Goal: Contribute content

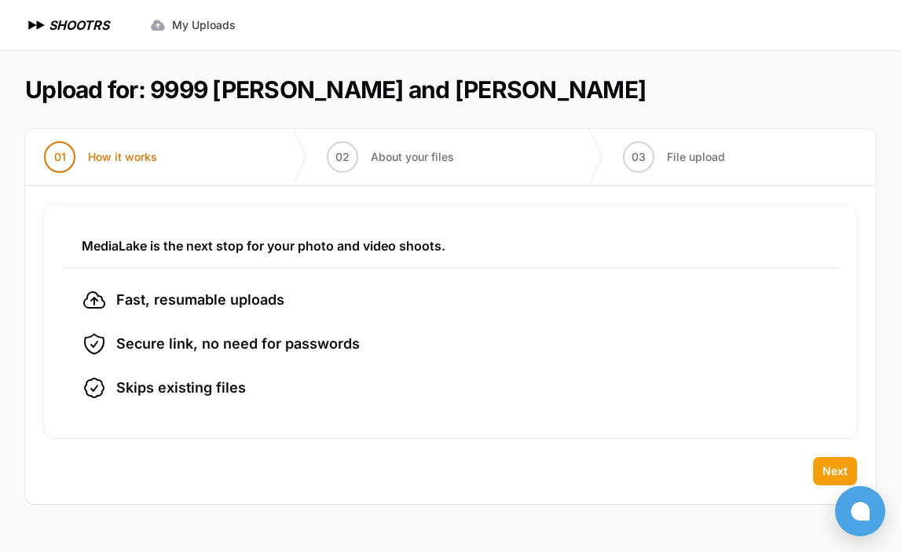
click at [840, 468] on span "Next" at bounding box center [835, 472] width 25 height 16
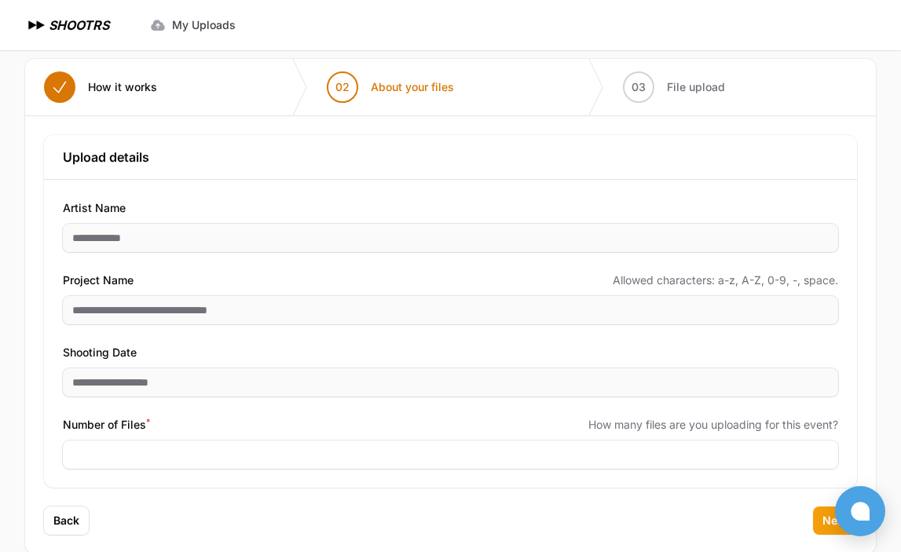
scroll to position [97, 0]
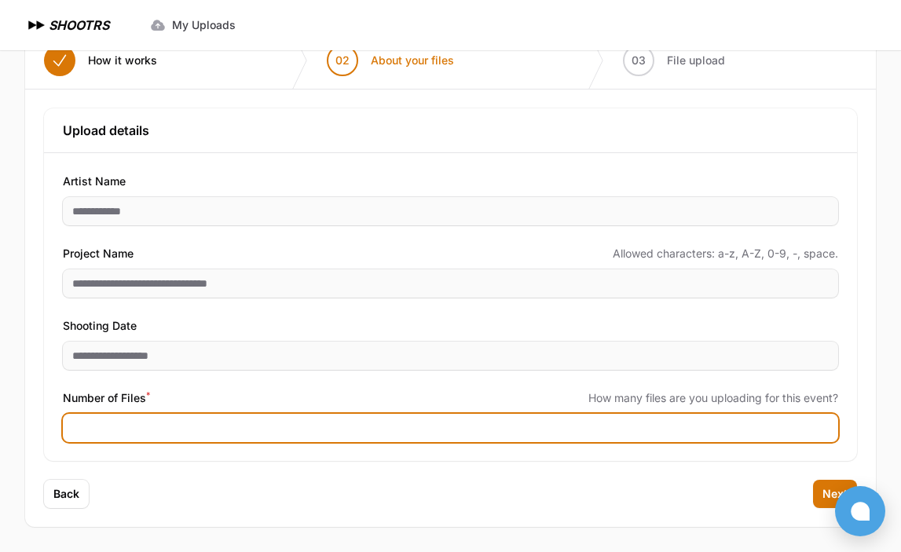
click at [202, 427] on input "Number of Files *" at bounding box center [451, 428] width 776 height 28
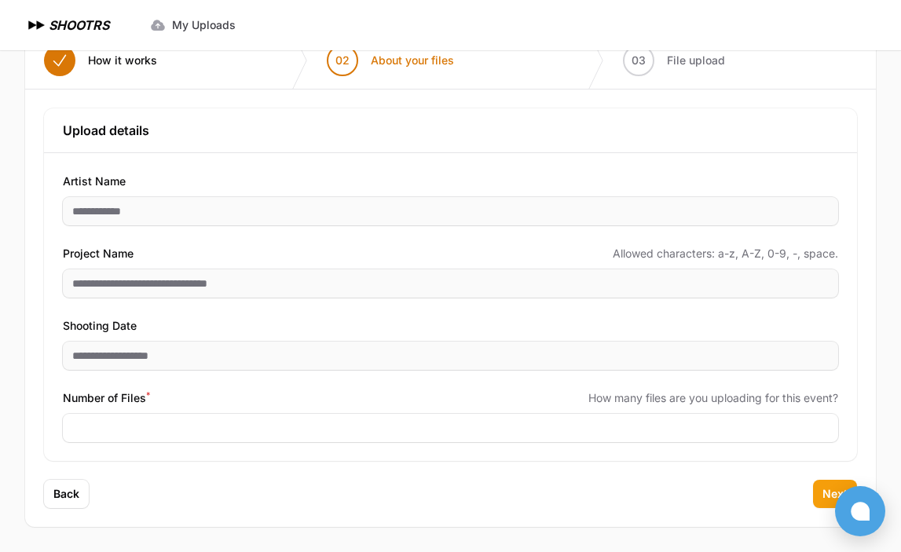
click at [823, 494] on span "Next" at bounding box center [835, 494] width 25 height 16
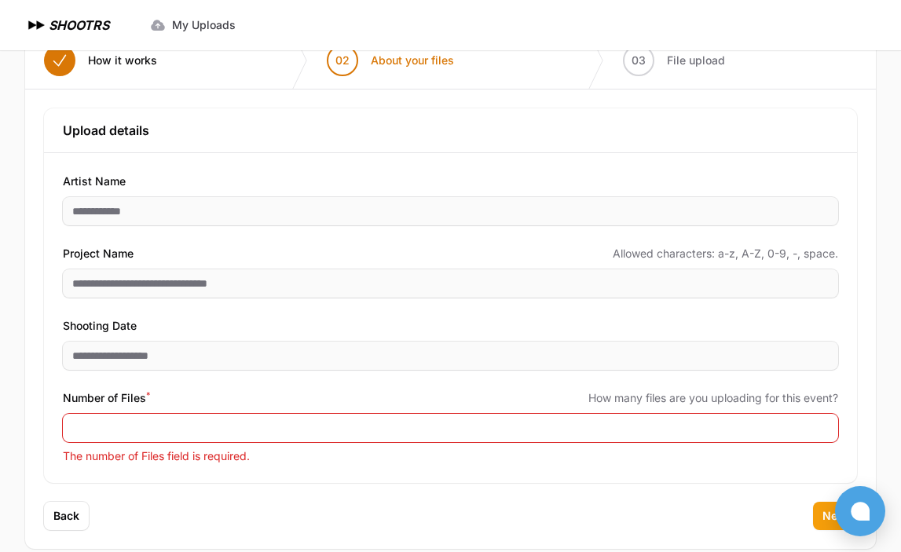
scroll to position [119, 0]
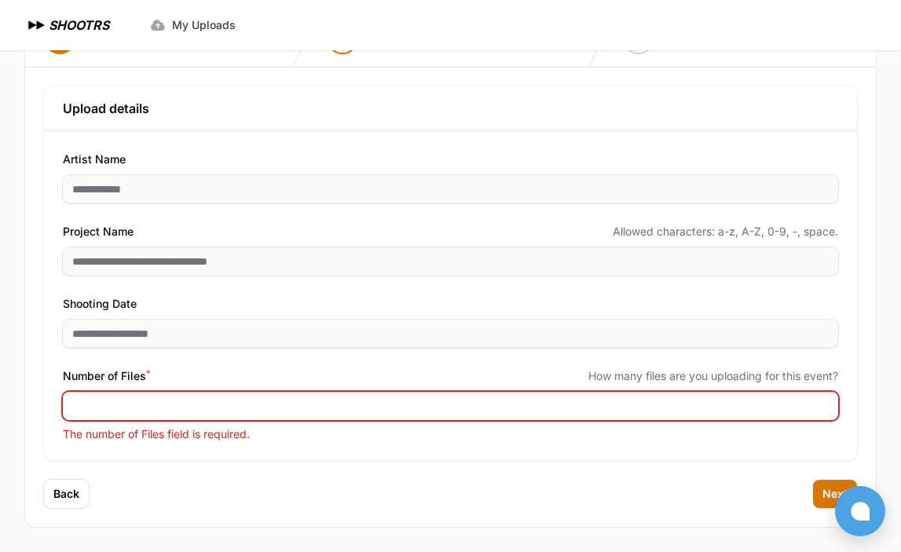
click at [380, 408] on input "Number of Files *" at bounding box center [451, 406] width 776 height 28
type input "***"
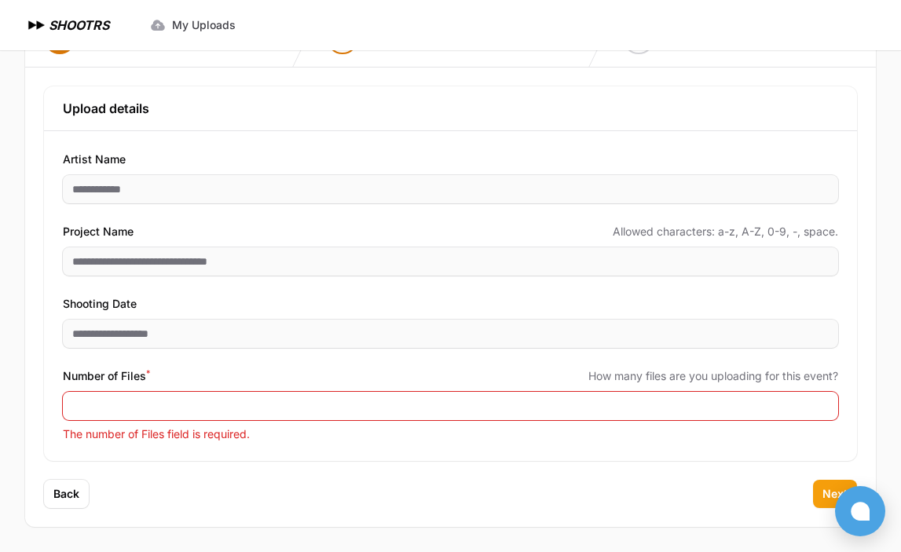
click at [828, 492] on span "Next" at bounding box center [835, 494] width 25 height 16
